Goal: Task Accomplishment & Management: Manage account settings

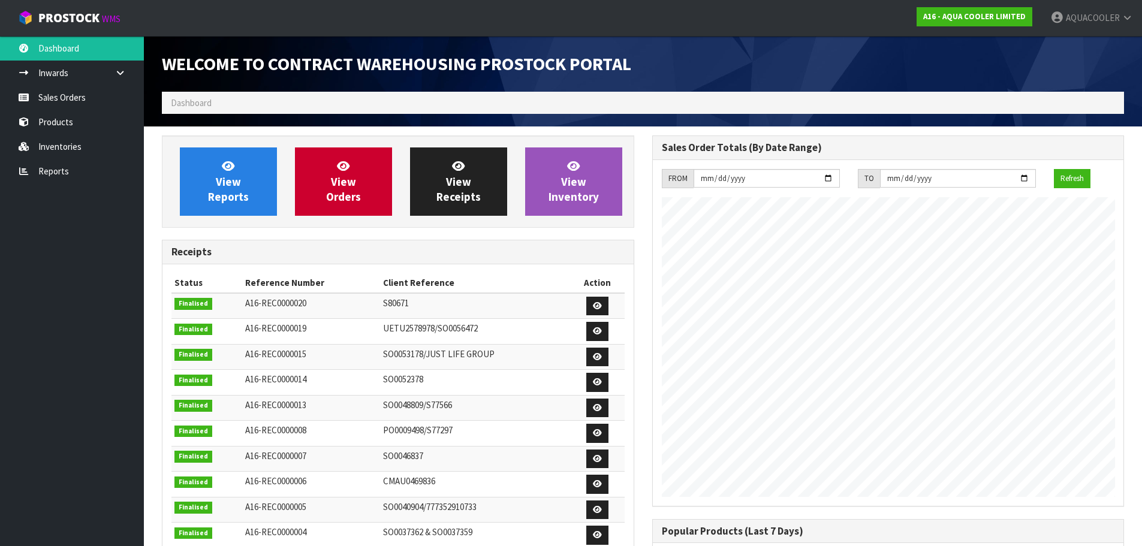
scroll to position [755, 490]
click at [88, 97] on link "Sales Orders" at bounding box center [72, 97] width 144 height 25
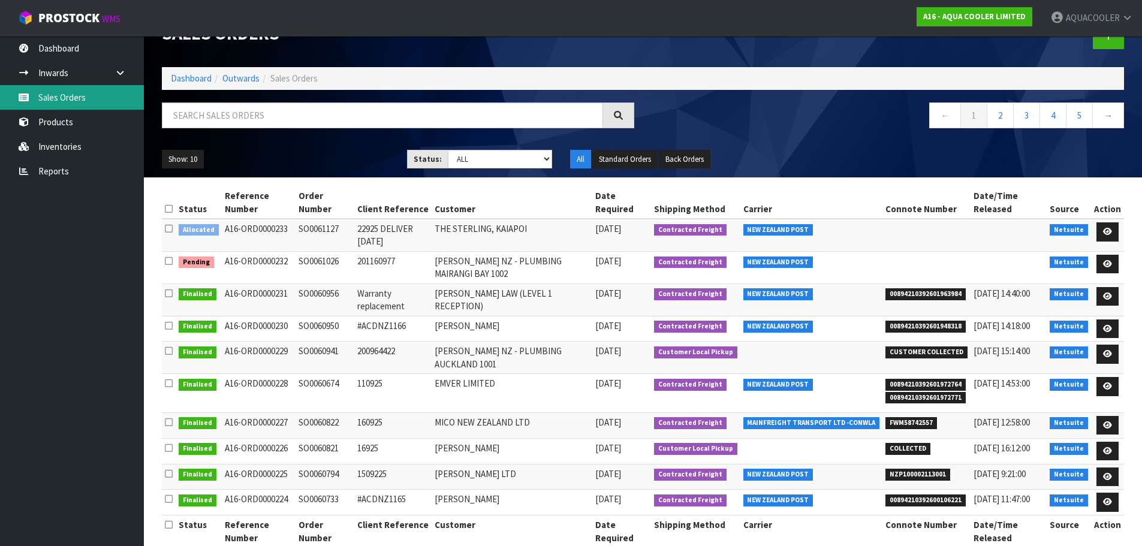
scroll to position [47, 0]
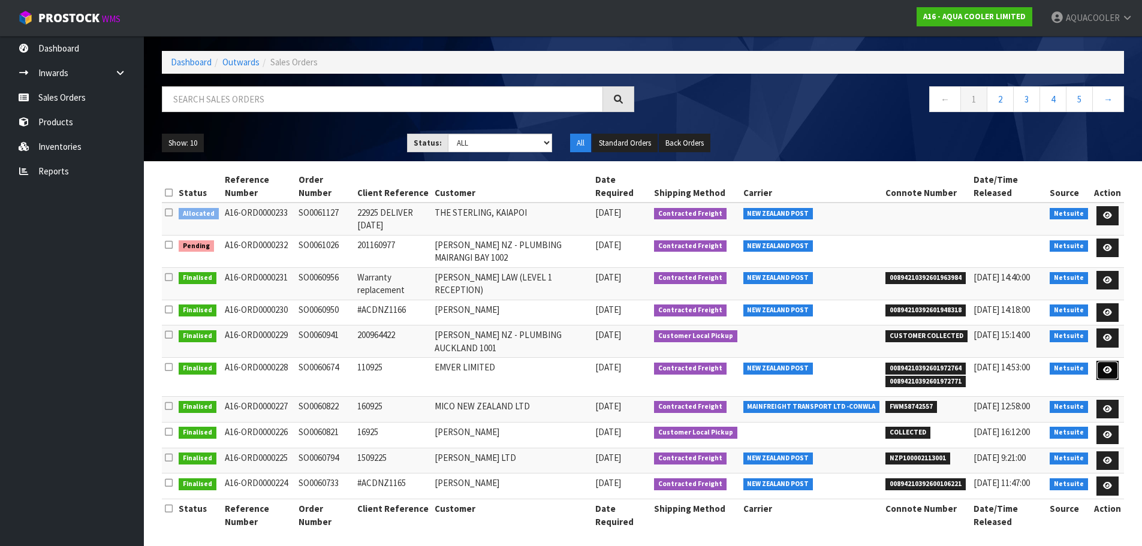
click at [1104, 366] on icon at bounding box center [1107, 370] width 9 height 8
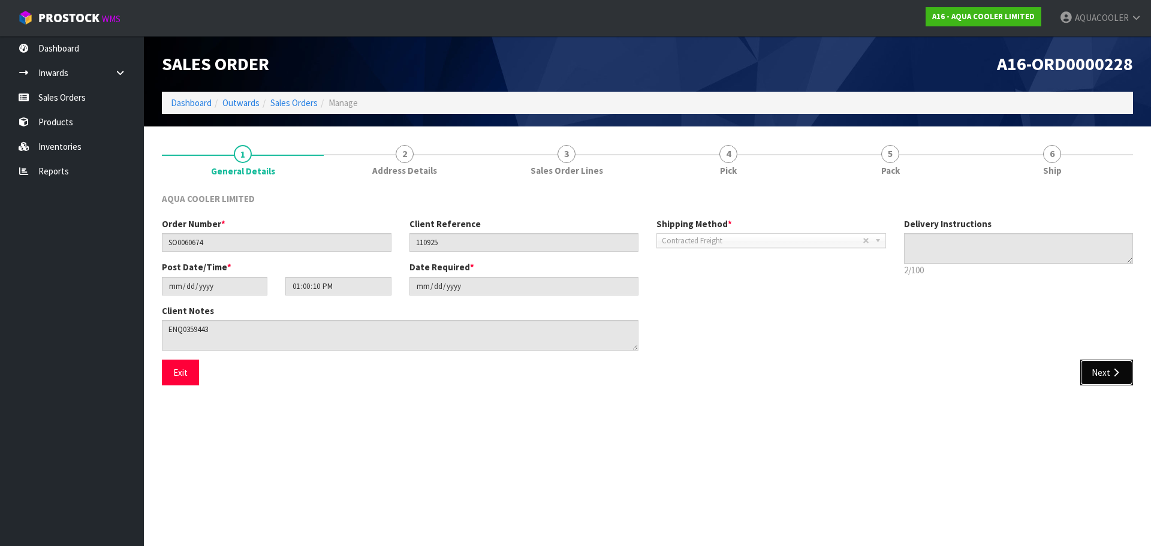
click at [1117, 378] on button "Next" at bounding box center [1106, 373] width 53 height 26
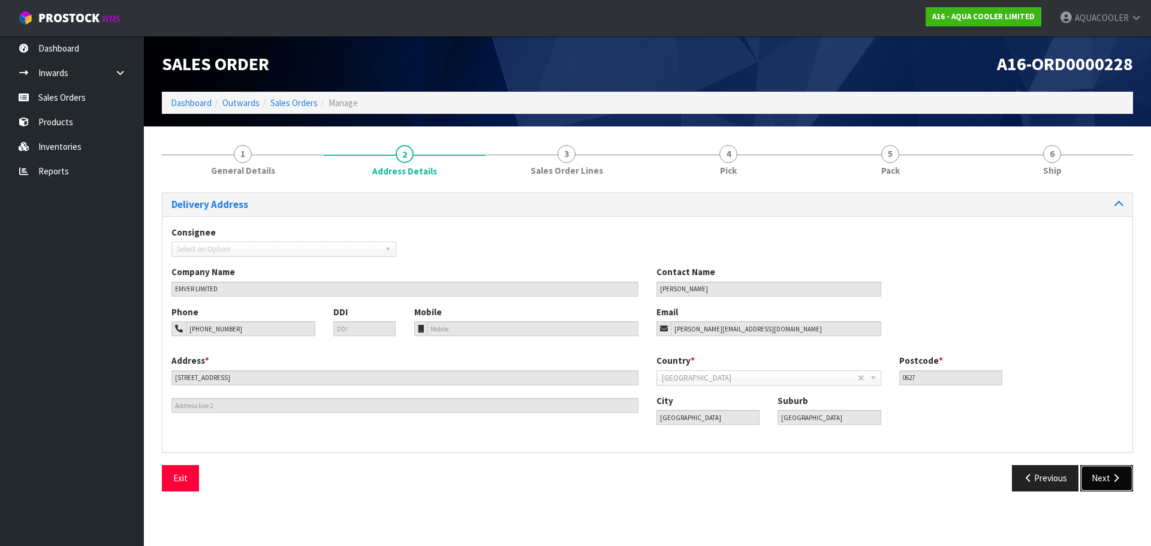
click at [1102, 478] on button "Next" at bounding box center [1106, 478] width 53 height 26
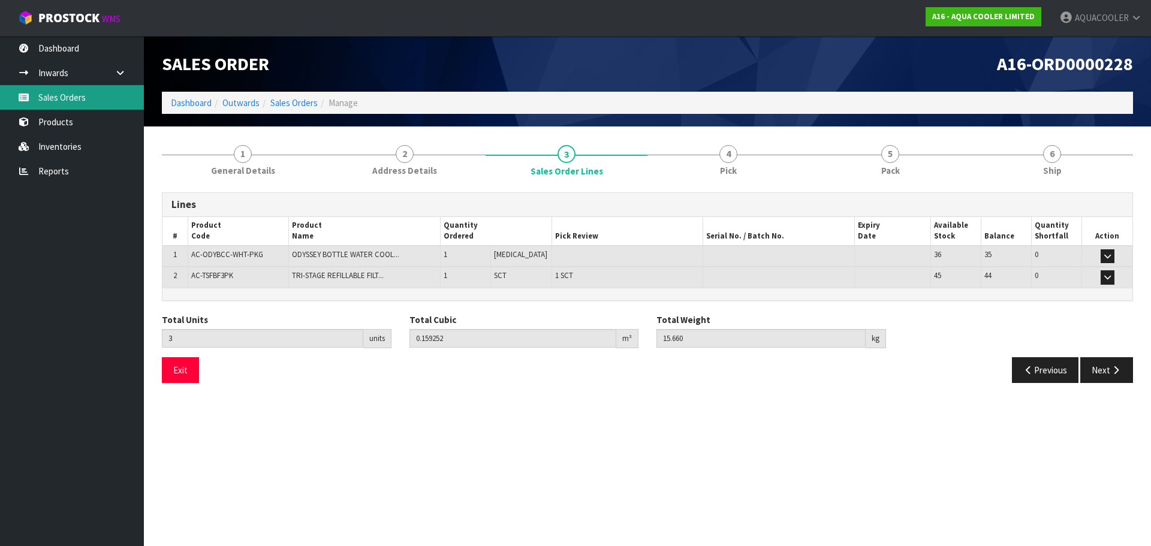
click at [61, 93] on link "Sales Orders" at bounding box center [72, 97] width 144 height 25
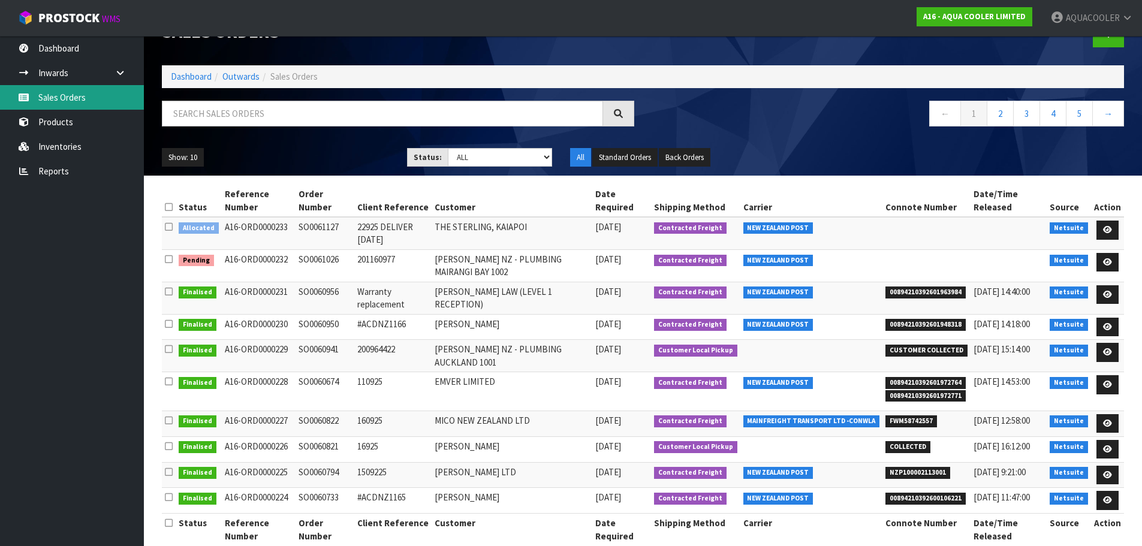
scroll to position [47, 0]
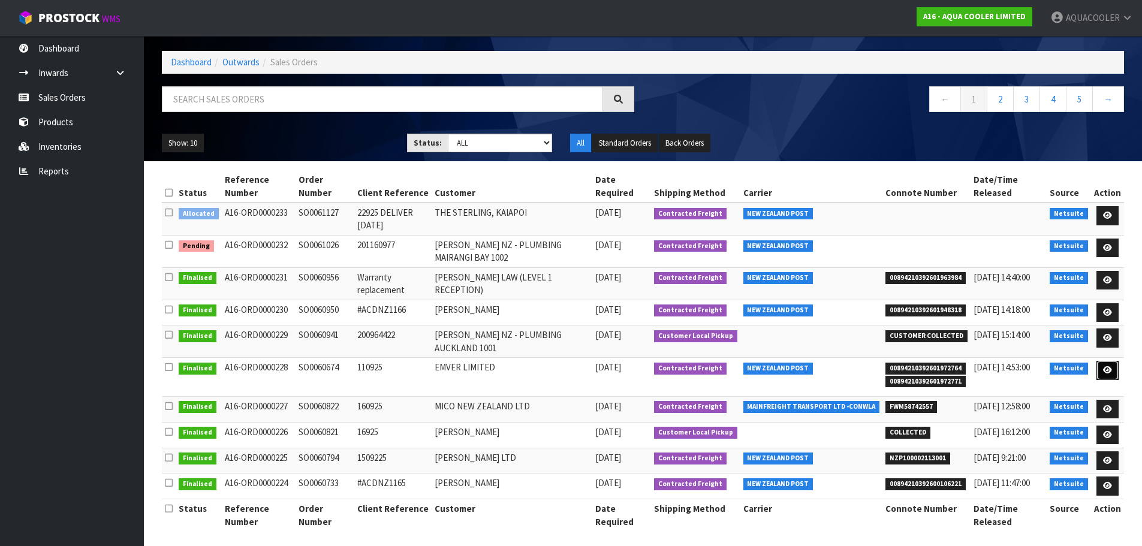
click at [1104, 361] on link at bounding box center [1107, 370] width 22 height 19
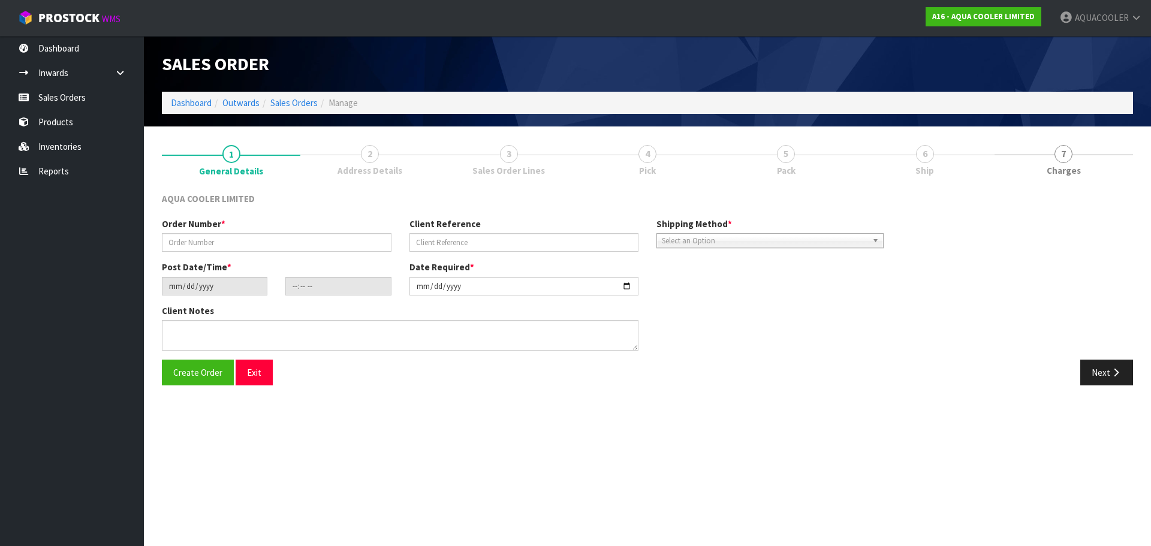
type input "SO0060674"
type input "110925"
type input "[DATE]"
type input "13:00:10.000"
type input "[DATE]"
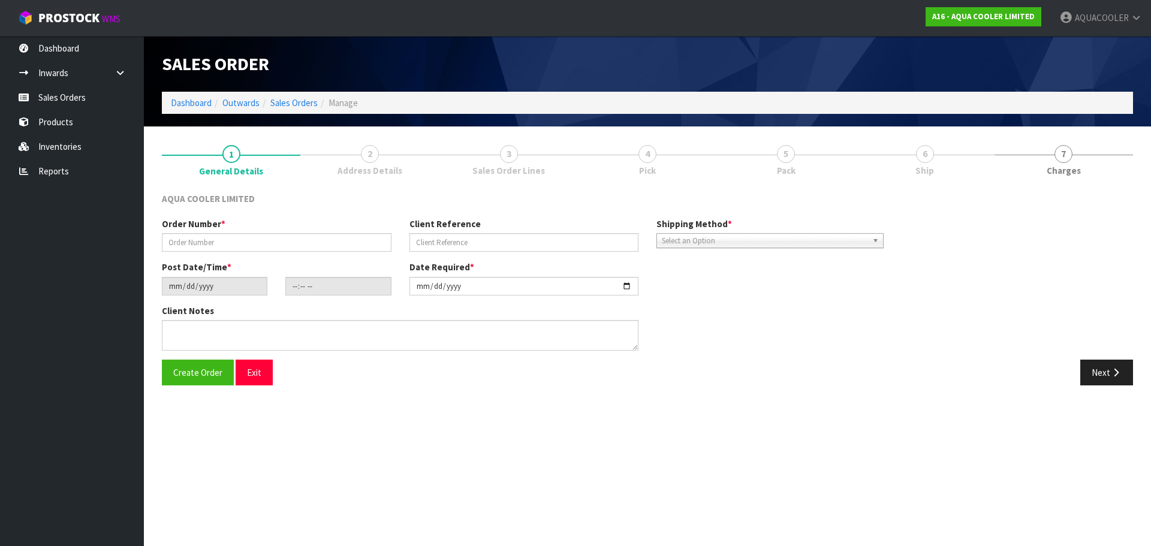
type textarea "ENQ0359443"
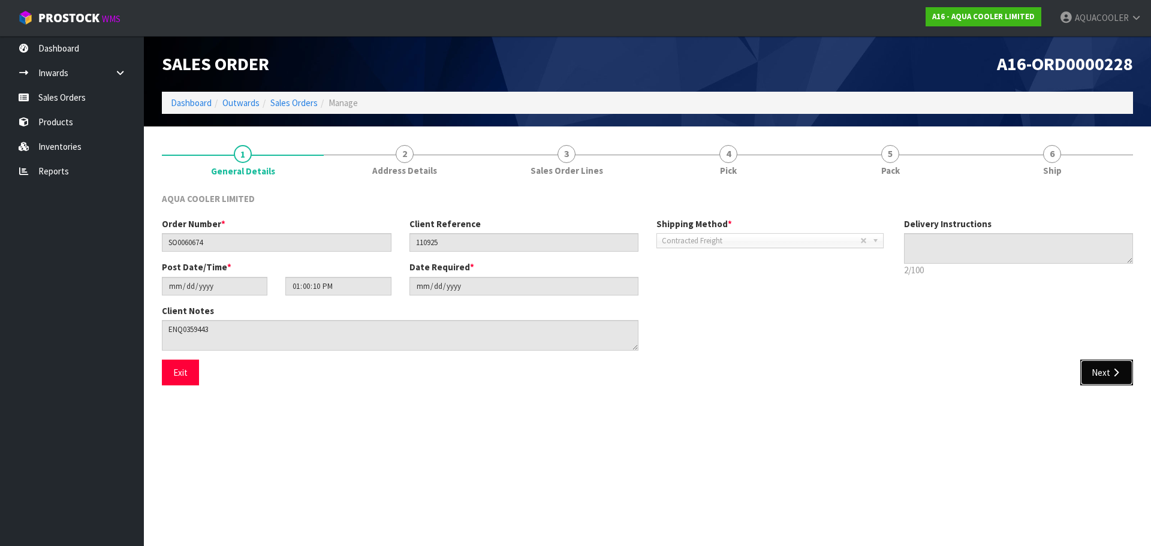
click at [1107, 370] on button "Next" at bounding box center [1106, 373] width 53 height 26
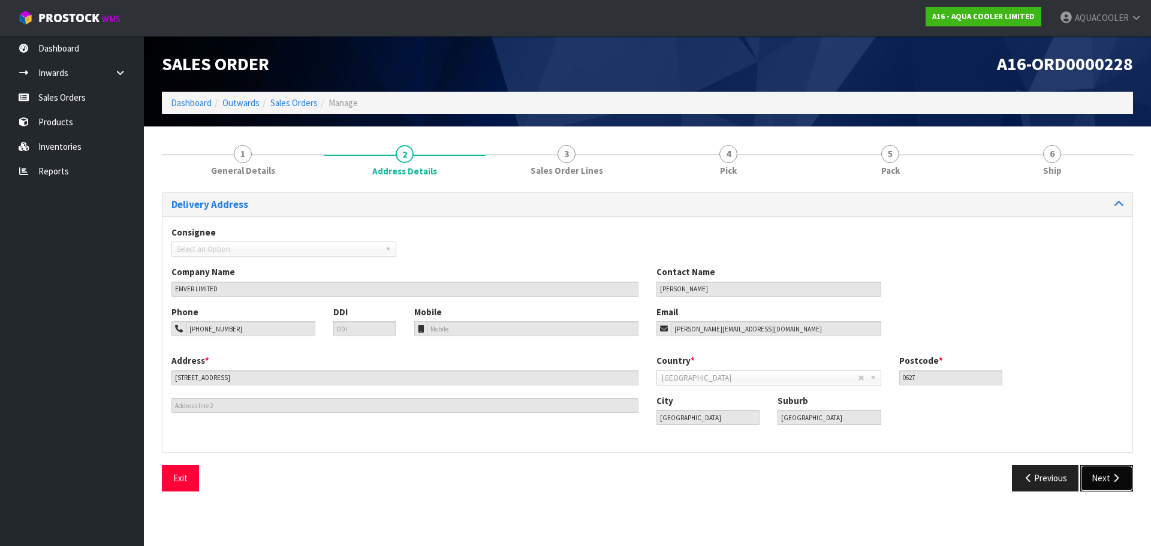
click at [1102, 474] on button "Next" at bounding box center [1106, 478] width 53 height 26
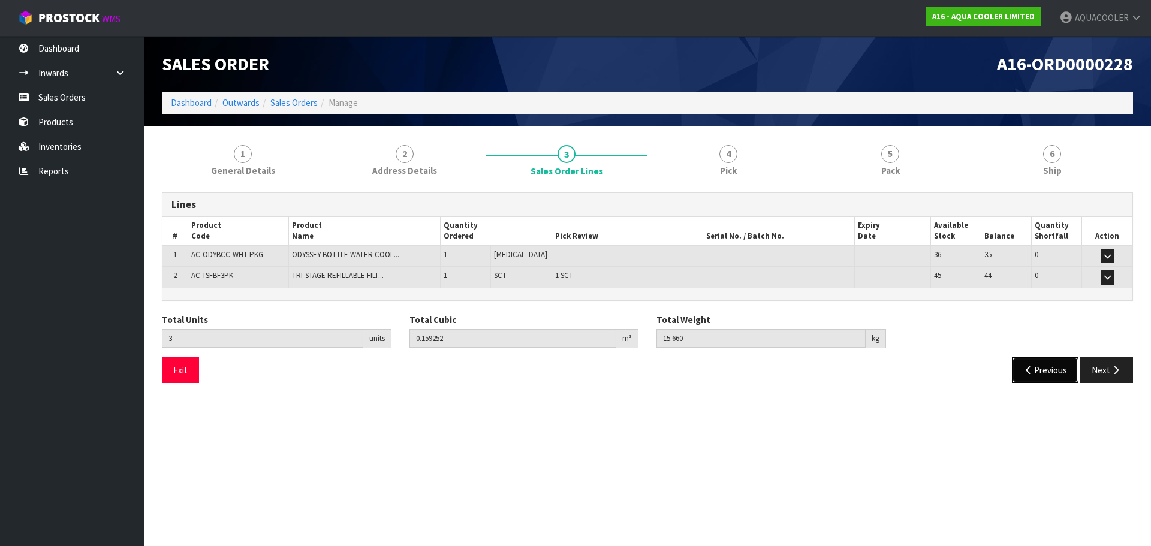
click at [1012, 373] on button "Previous" at bounding box center [1045, 370] width 67 height 26
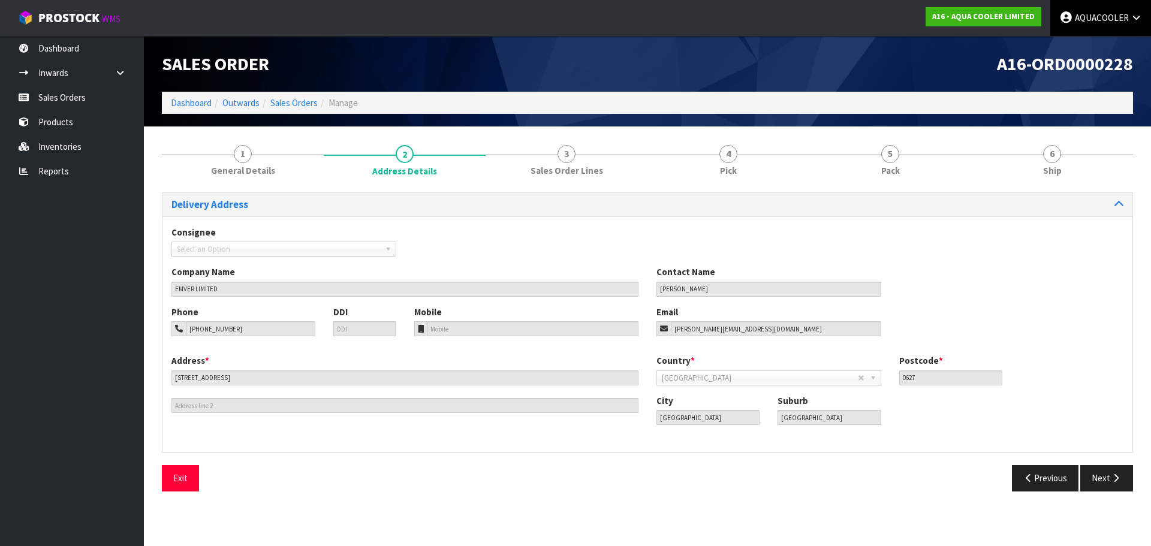
click at [1093, 13] on span "AQUACOOLER" at bounding box center [1102, 17] width 54 height 11
click at [1080, 43] on link "Logout" at bounding box center [1103, 48] width 95 height 16
